Goal: Task Accomplishment & Management: Manage account settings

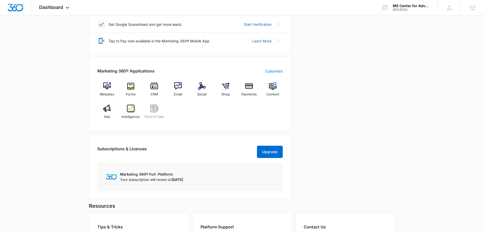
scroll to position [170, 0]
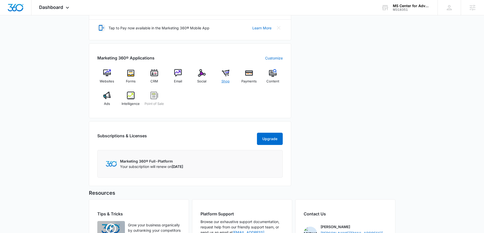
click at [227, 71] on img at bounding box center [226, 73] width 8 height 8
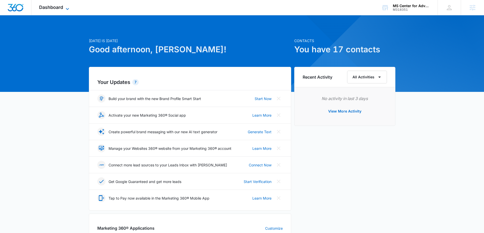
click at [70, 8] on icon at bounding box center [67, 9] width 6 height 6
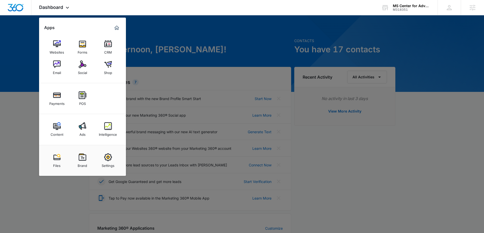
drag, startPoint x: 83, startPoint y: 155, endPoint x: 100, endPoint y: 157, distance: 16.9
click at [83, 156] on img at bounding box center [83, 157] width 8 height 8
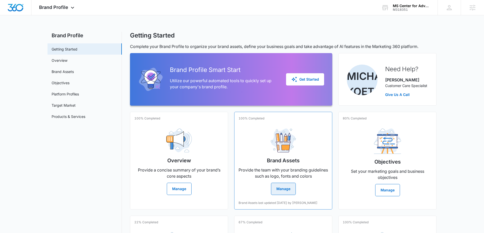
click at [286, 190] on button "Manage" at bounding box center [283, 189] width 25 height 12
